Goal: Task Accomplishment & Management: Use online tool/utility

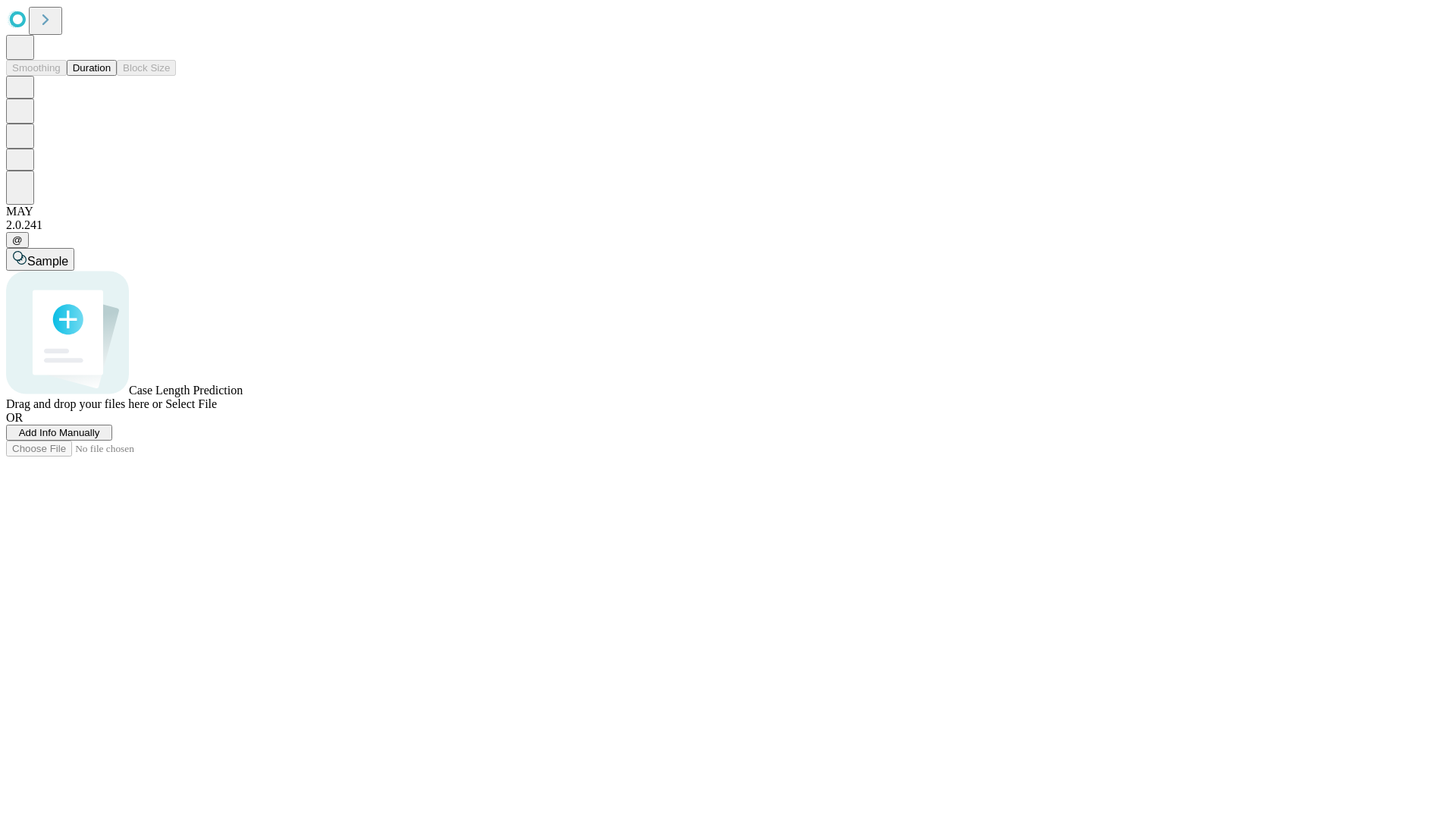
click at [111, 76] on button "Duration" at bounding box center [91, 68] width 50 height 16
click at [100, 438] on span "Add Info Manually" at bounding box center [59, 432] width 81 height 11
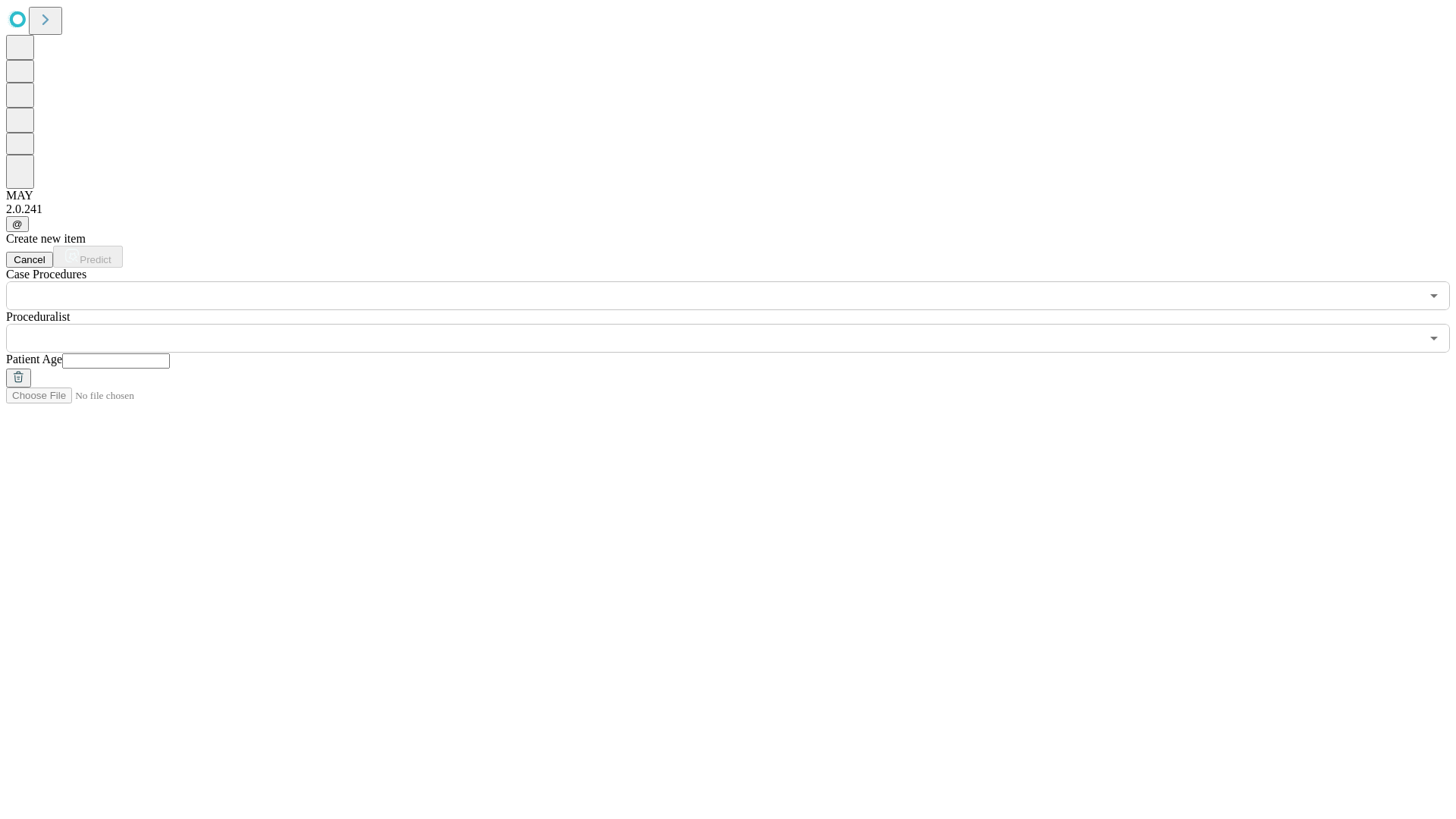
click at [170, 354] on input "text" at bounding box center [116, 361] width 108 height 16
type input "**"
click at [739, 324] on input "text" at bounding box center [713, 338] width 1414 height 29
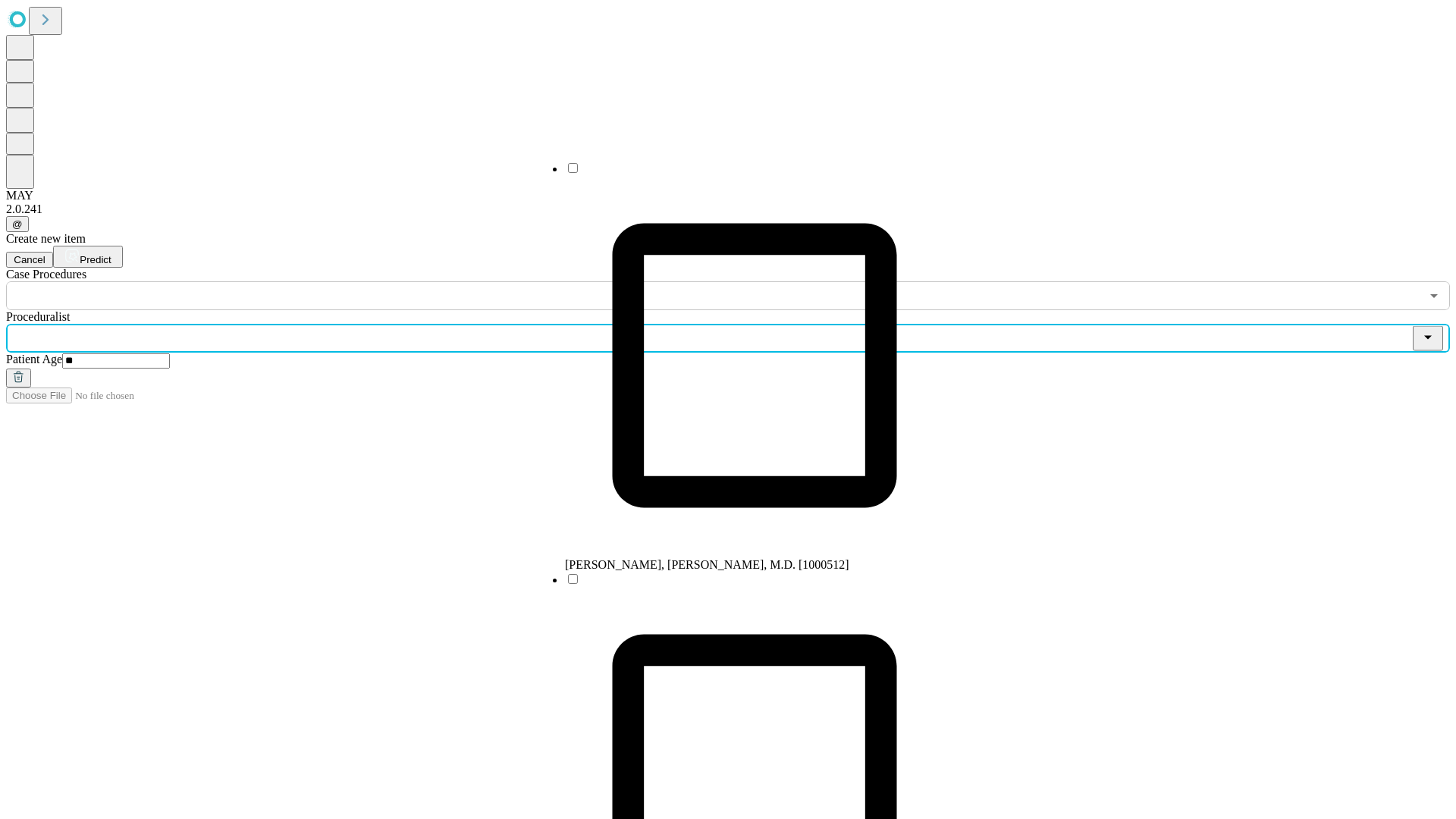
click at [739, 174] on li "[PERSON_NAME], [PERSON_NAME], M.D. [1000512]" at bounding box center [754, 367] width 379 height 411
